Goal: Information Seeking & Learning: Learn about a topic

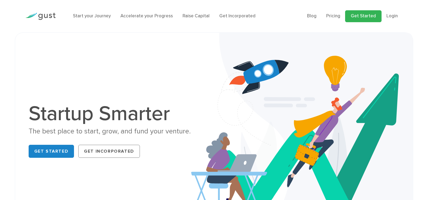
click at [368, 16] on link "Get Started" at bounding box center [363, 16] width 36 height 12
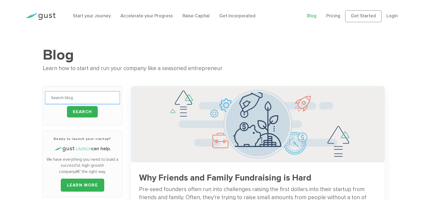
click at [78, 95] on input "text" at bounding box center [83, 98] width 74 height 12
type input "fridge"
click at [79, 112] on input "Search" at bounding box center [82, 111] width 31 height 11
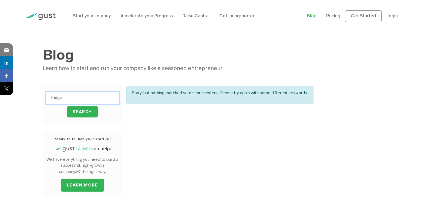
click at [62, 97] on input "fridge" at bounding box center [83, 98] width 74 height 12
click at [44, 99] on div "fridge Search" at bounding box center [83, 105] width 80 height 39
type input "commercial fridge"
click at [80, 114] on input "Search" at bounding box center [82, 111] width 31 height 11
drag, startPoint x: 93, startPoint y: 100, endPoint x: 32, endPoint y: 92, distance: 61.6
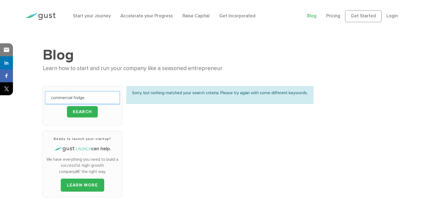
type input "wine coolers"
click at [67, 106] on input "Search" at bounding box center [82, 111] width 31 height 11
click at [80, 112] on input "Search" at bounding box center [82, 111] width 31 height 11
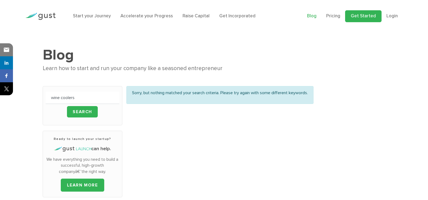
click at [362, 18] on link "Get Started" at bounding box center [363, 16] width 36 height 12
